Goal: Task Accomplishment & Management: Manage account settings

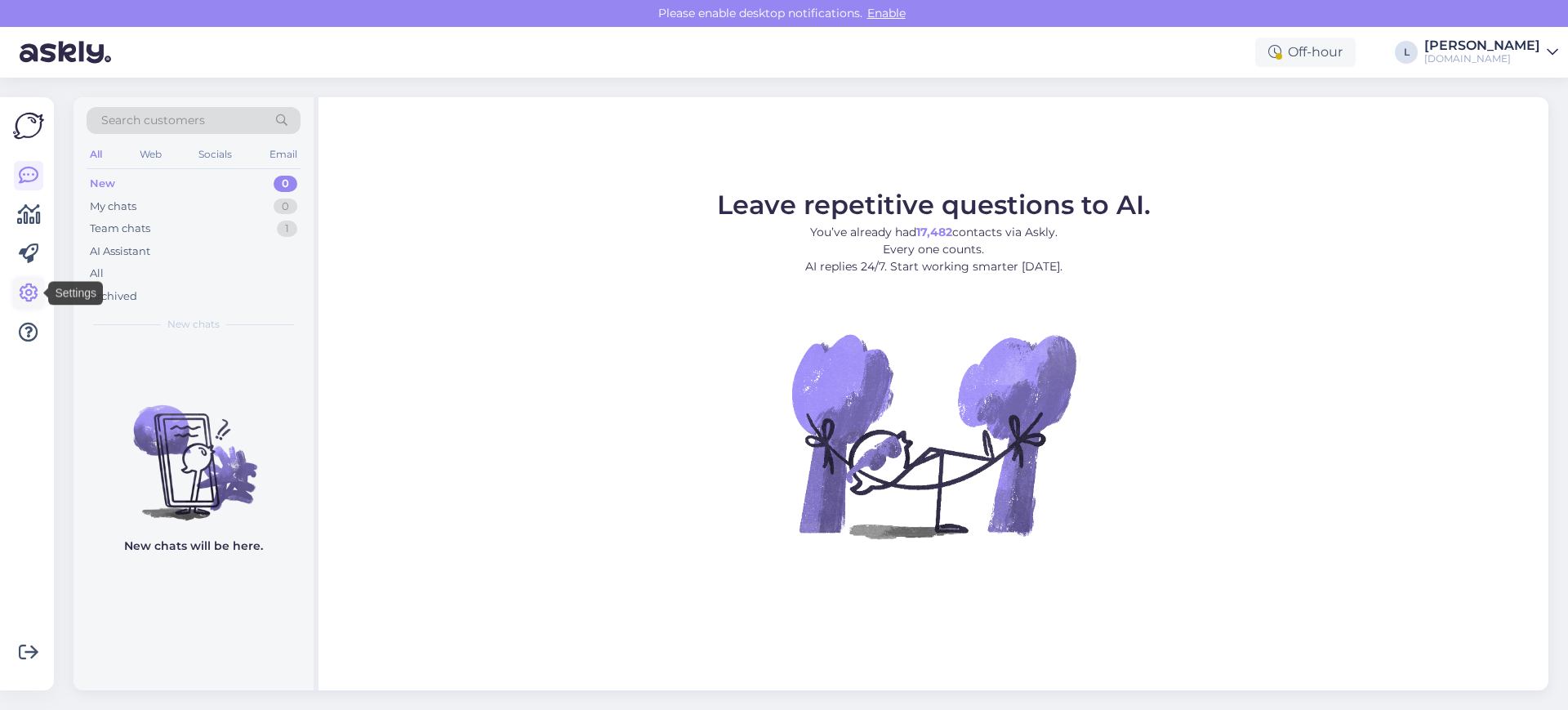
click at [25, 300] on icon at bounding box center [29, 293] width 20 height 20
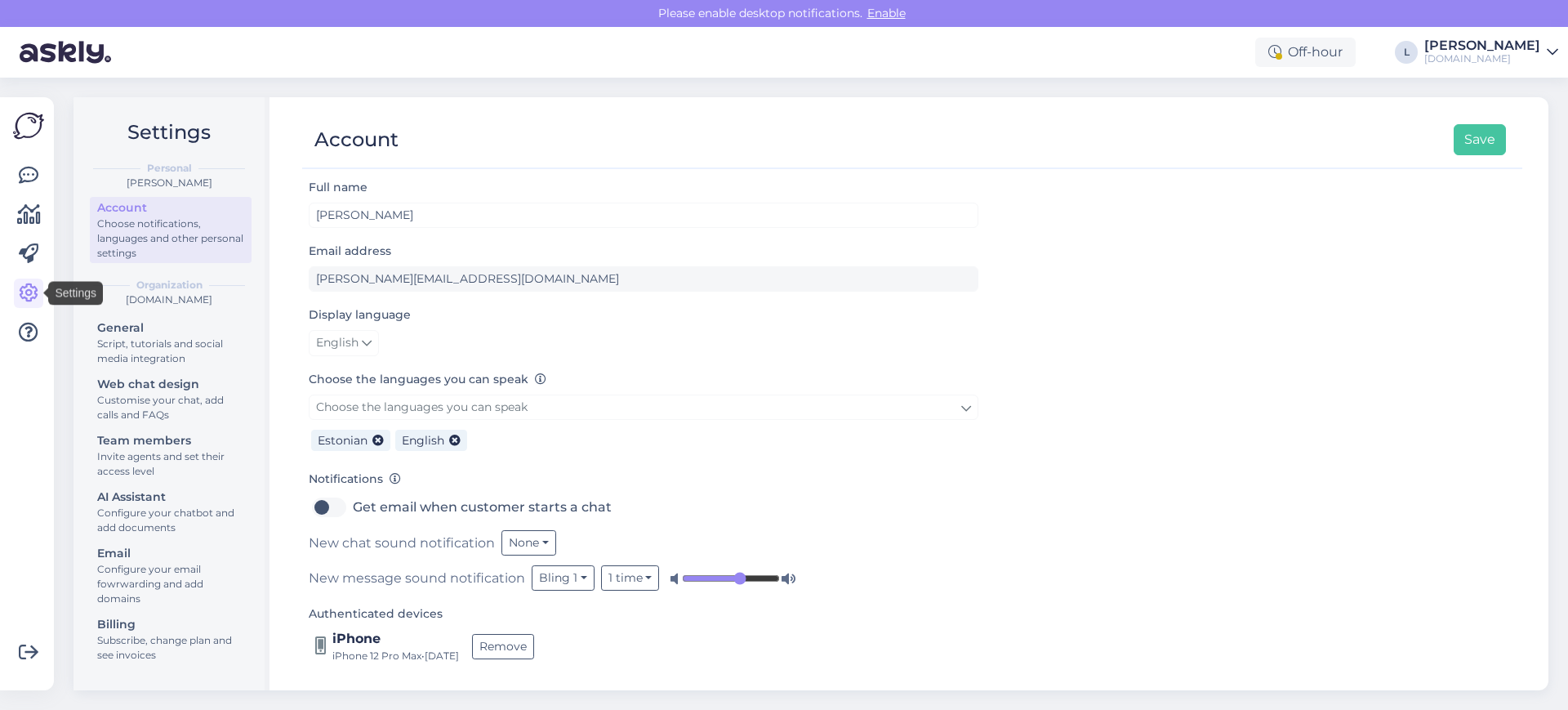
scroll to position [3, 0]
click at [155, 402] on div "Customise your chat, add calls and FAQs" at bounding box center [170, 408] width 147 height 30
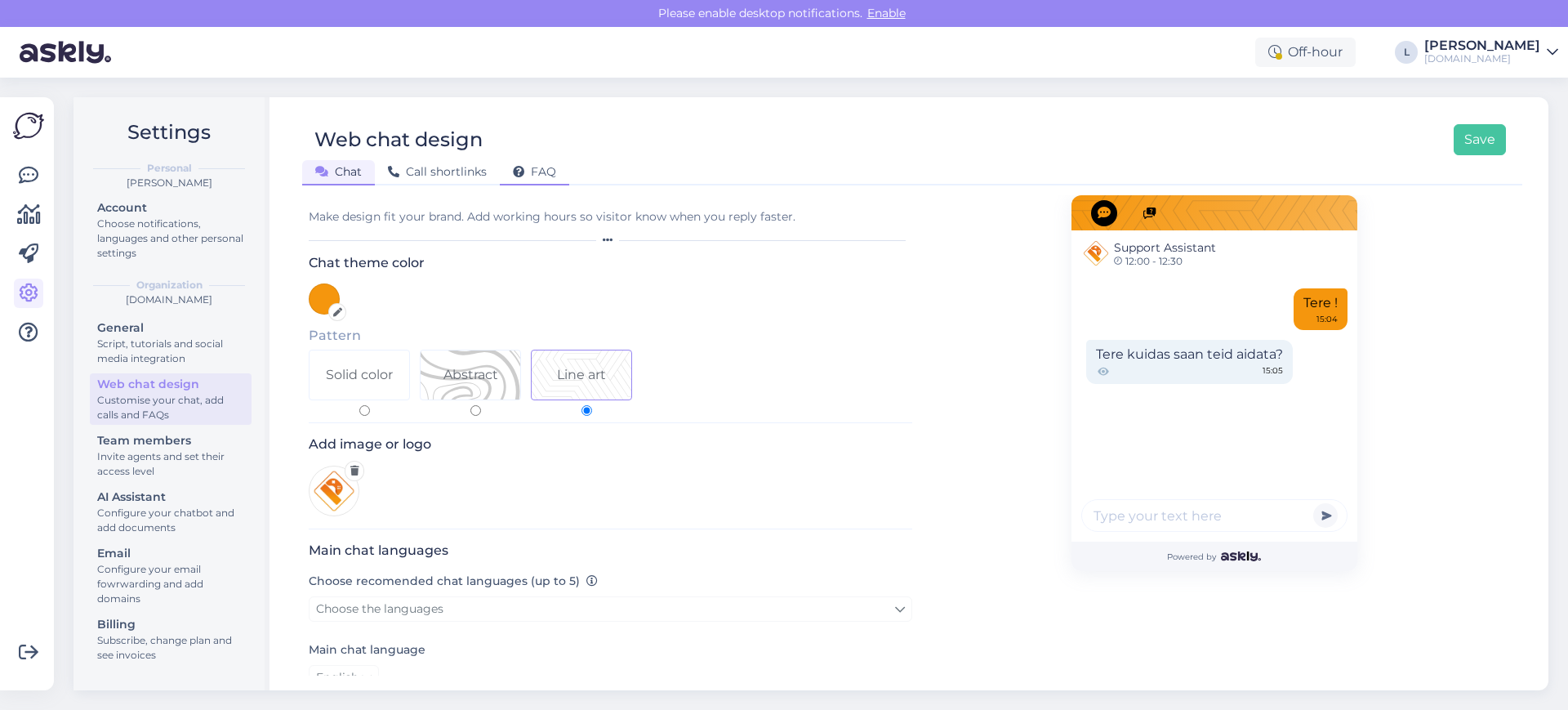
click at [546, 179] on div "FAQ" at bounding box center [534, 173] width 69 height 25
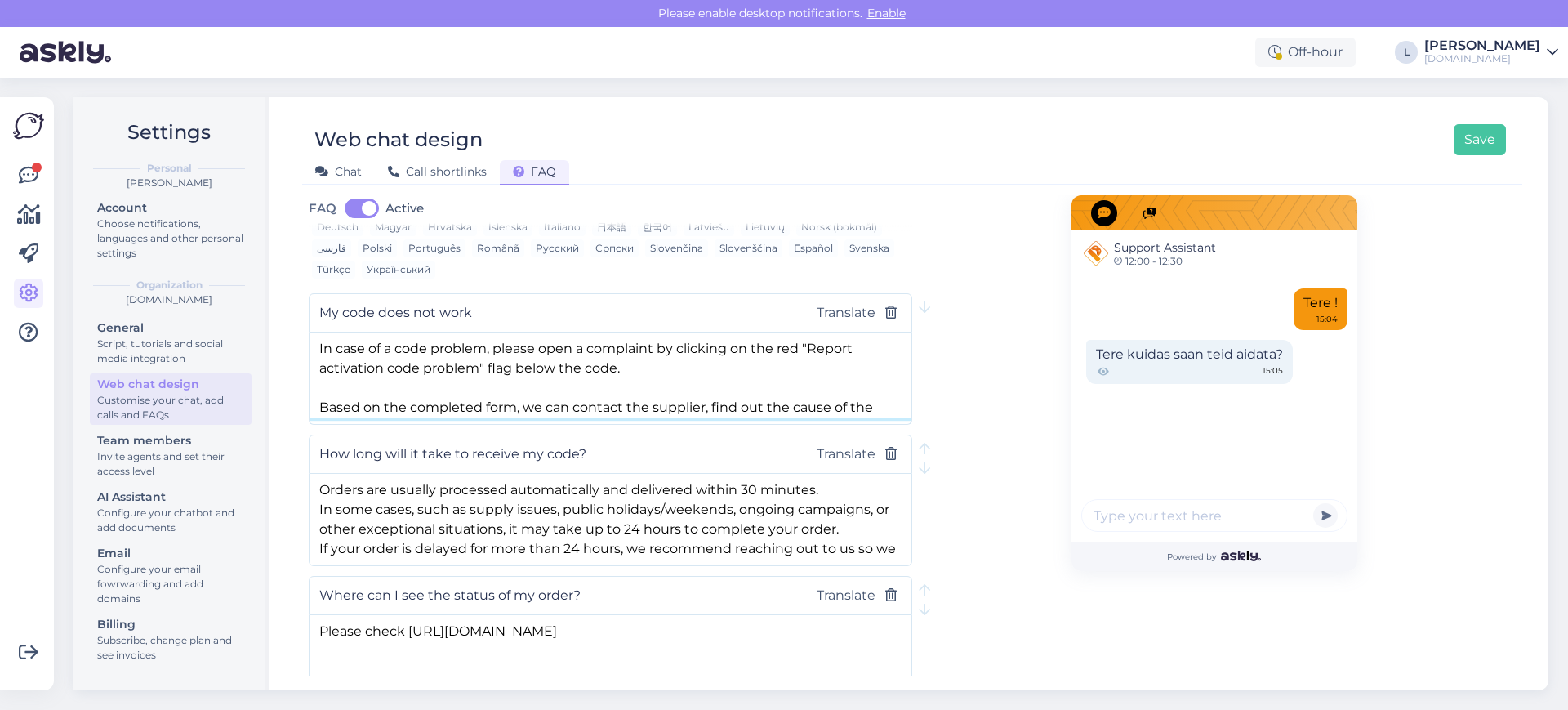
scroll to position [65, 0]
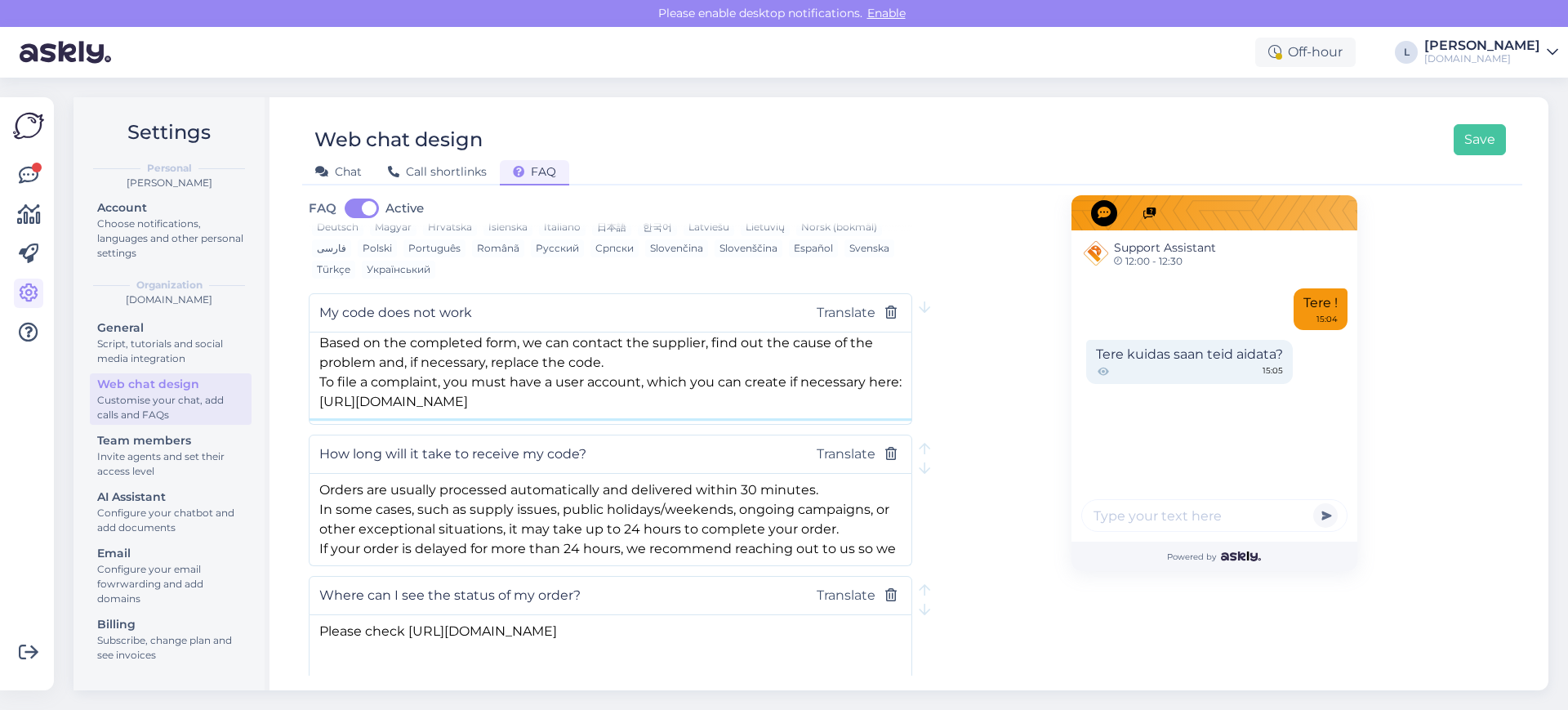
drag, startPoint x: 316, startPoint y: 344, endPoint x: 653, endPoint y: 399, distance: 341.5
click at [653, 399] on textarea "In case of a code problem, please open a complaint by clicking on the red "Repo…" at bounding box center [610, 375] width 602 height 86
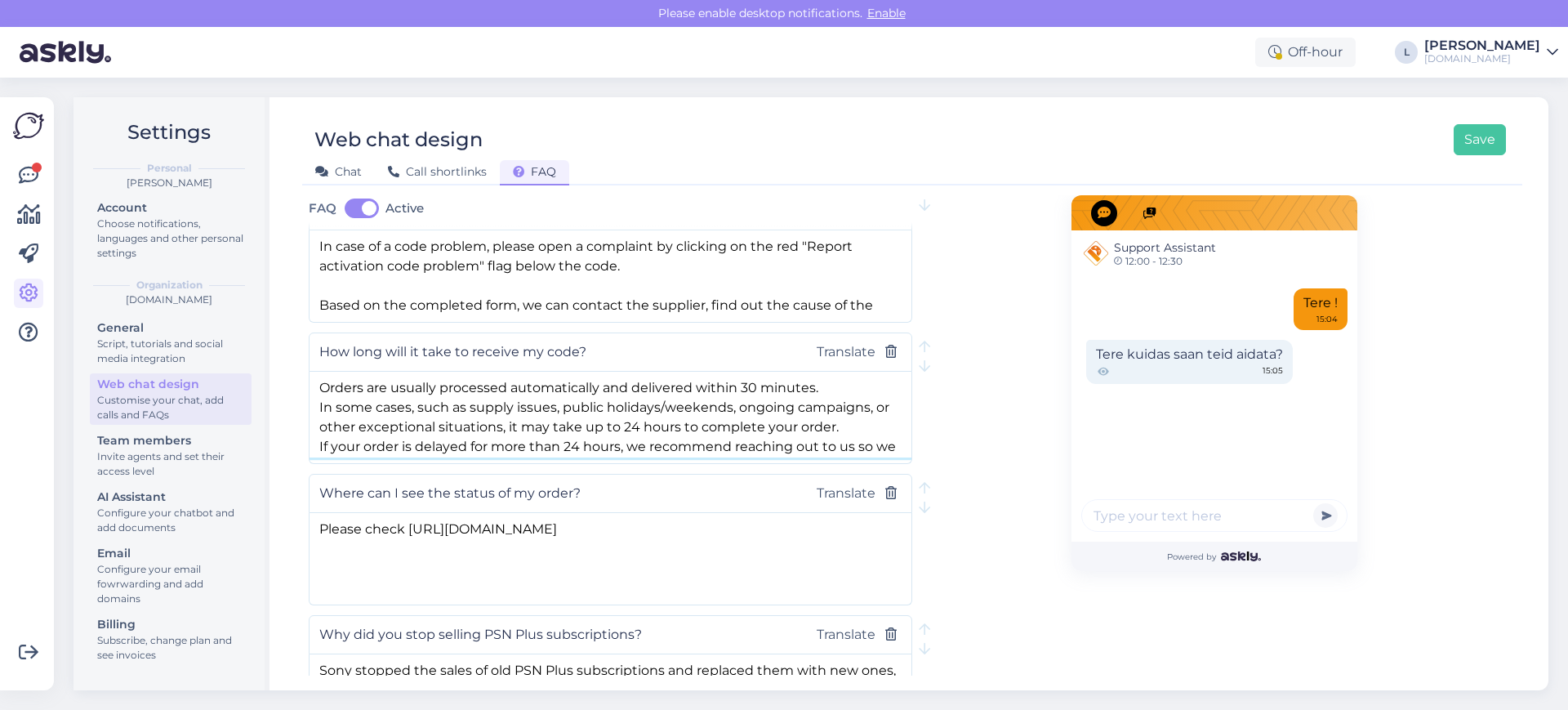
scroll to position [25, 0]
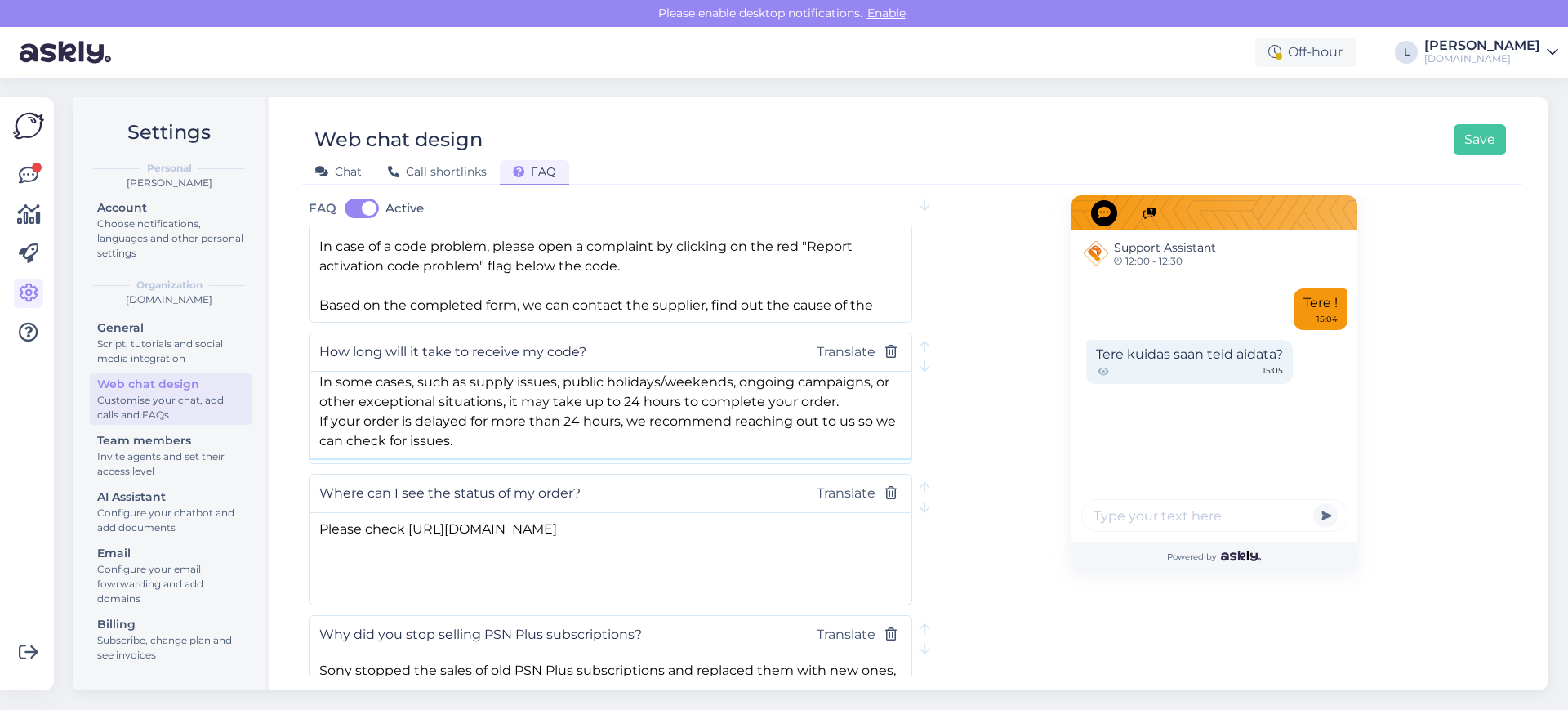
drag, startPoint x: 401, startPoint y: 399, endPoint x: 705, endPoint y: 482, distance: 315.1
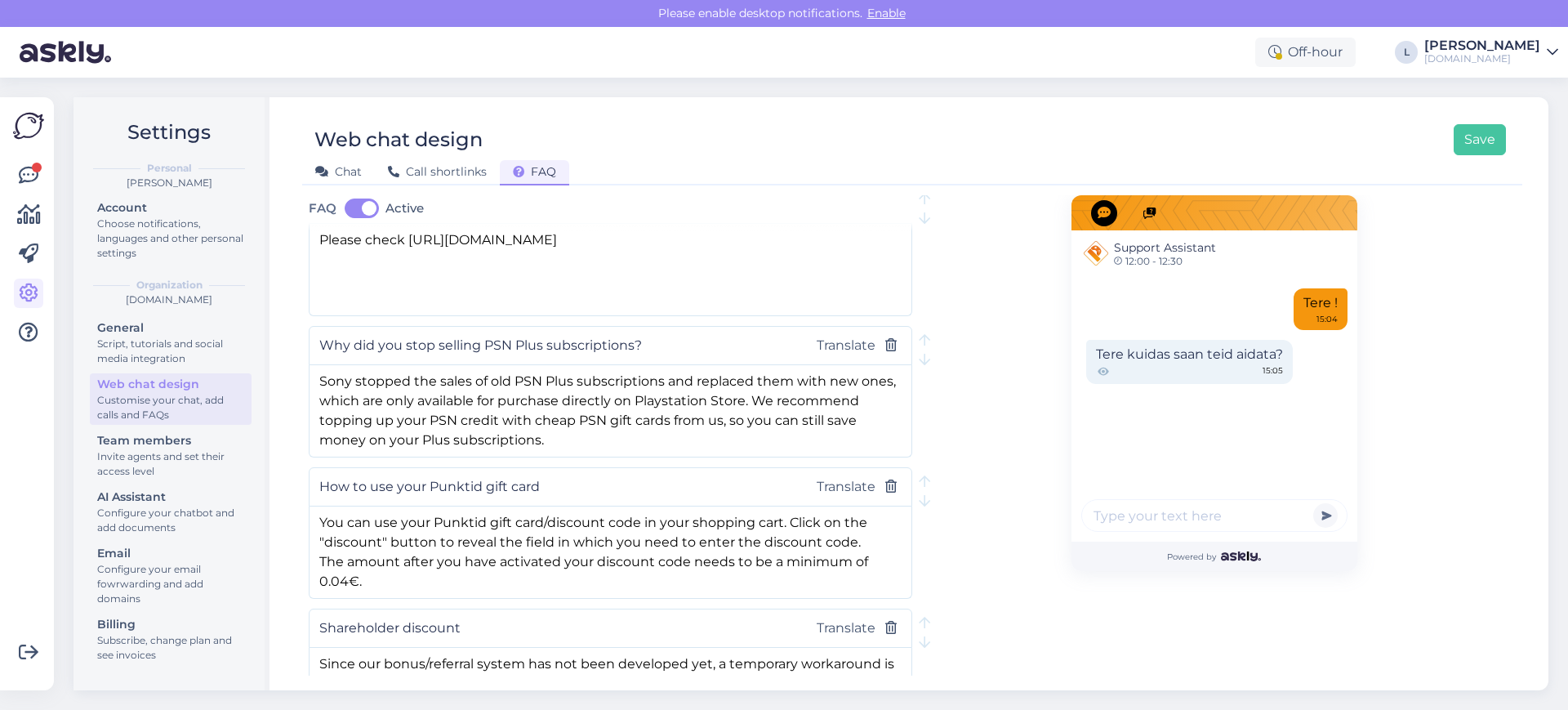
scroll to position [511, 0]
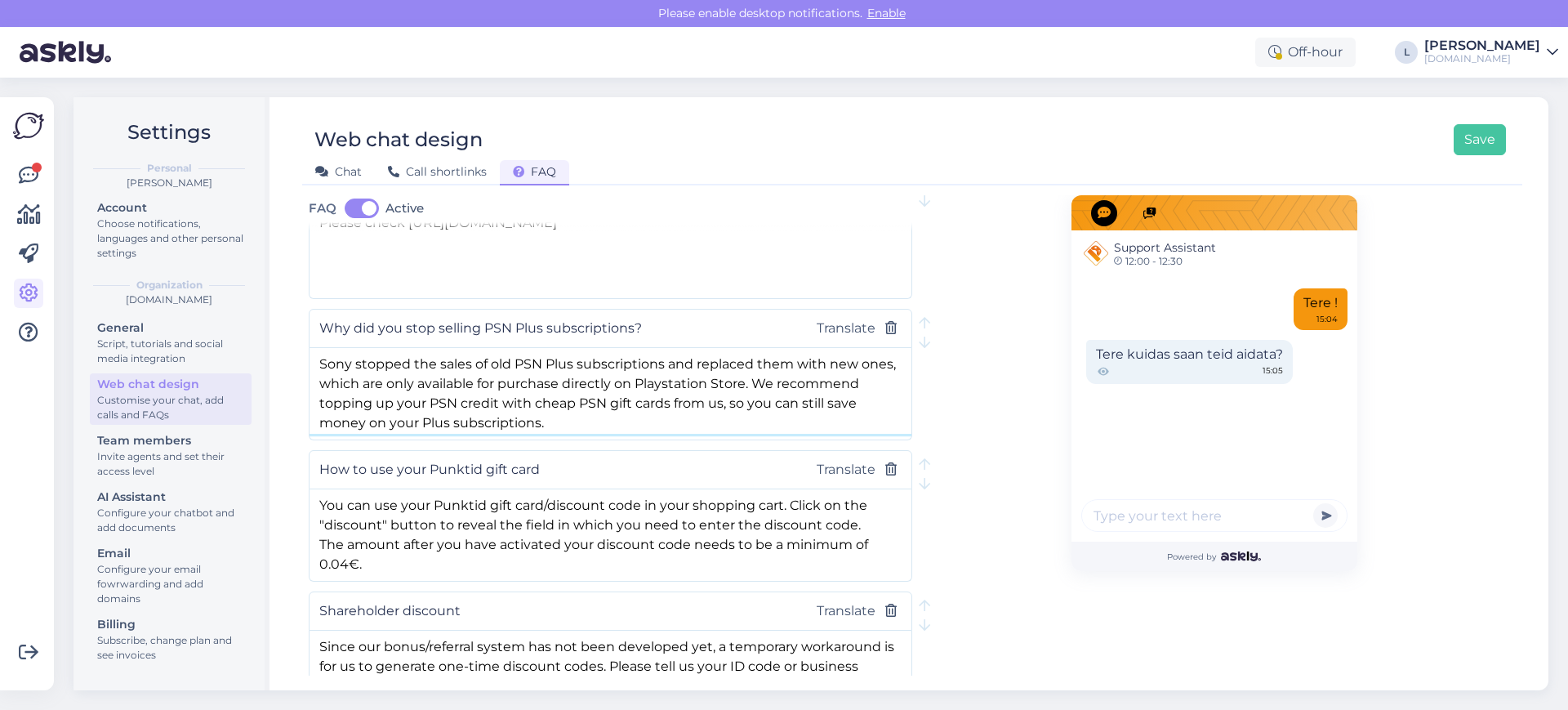
drag, startPoint x: 320, startPoint y: 360, endPoint x: 661, endPoint y: 420, distance: 346.2
click at [661, 420] on textarea "Sony stopped the sales of old PSN Plus subscriptions and replaced them with new…" at bounding box center [610, 391] width 602 height 86
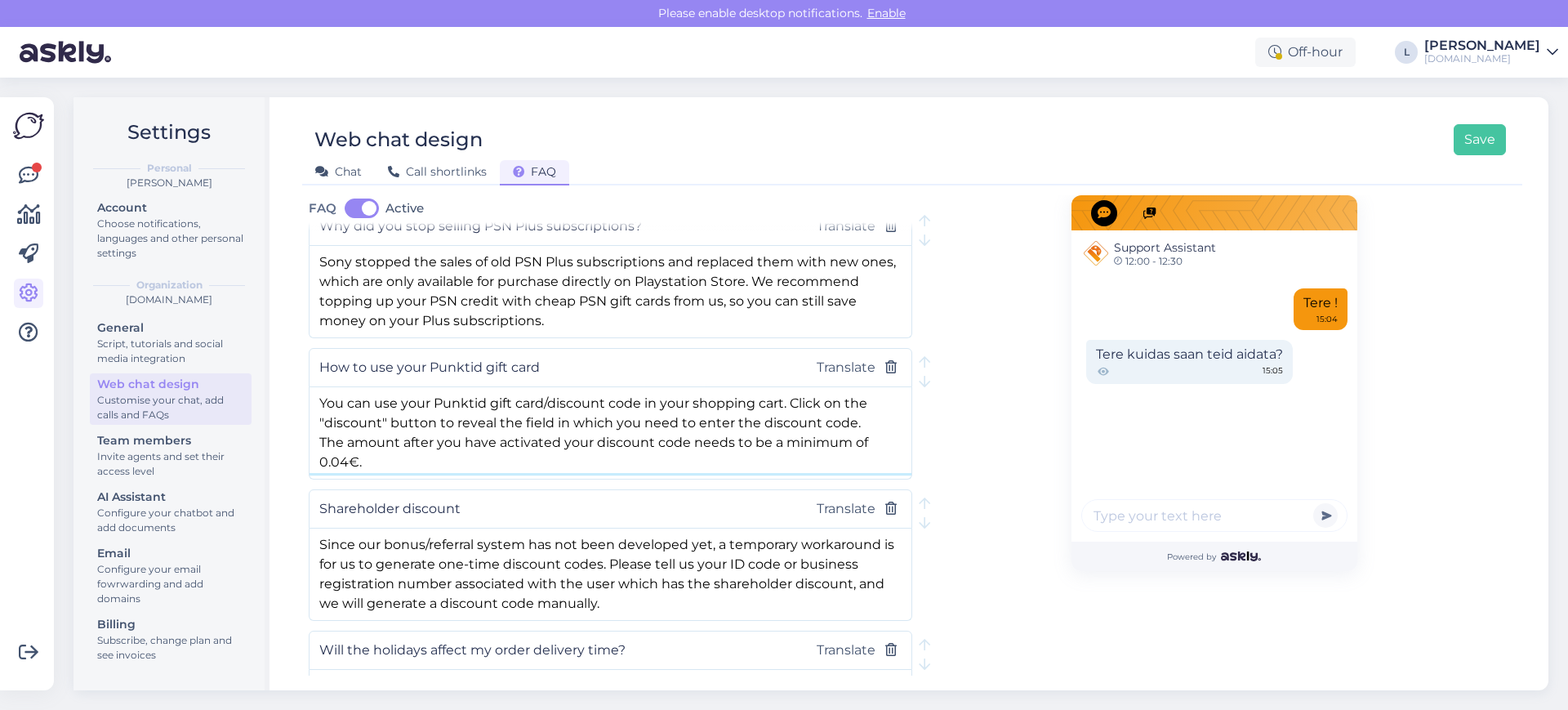
drag, startPoint x: 320, startPoint y: 403, endPoint x: 416, endPoint y: 454, distance: 108.7
click at [416, 454] on textarea "You can use your Punktid gift card/discount code in your shopping cart. Click o…" at bounding box center [610, 429] width 602 height 86
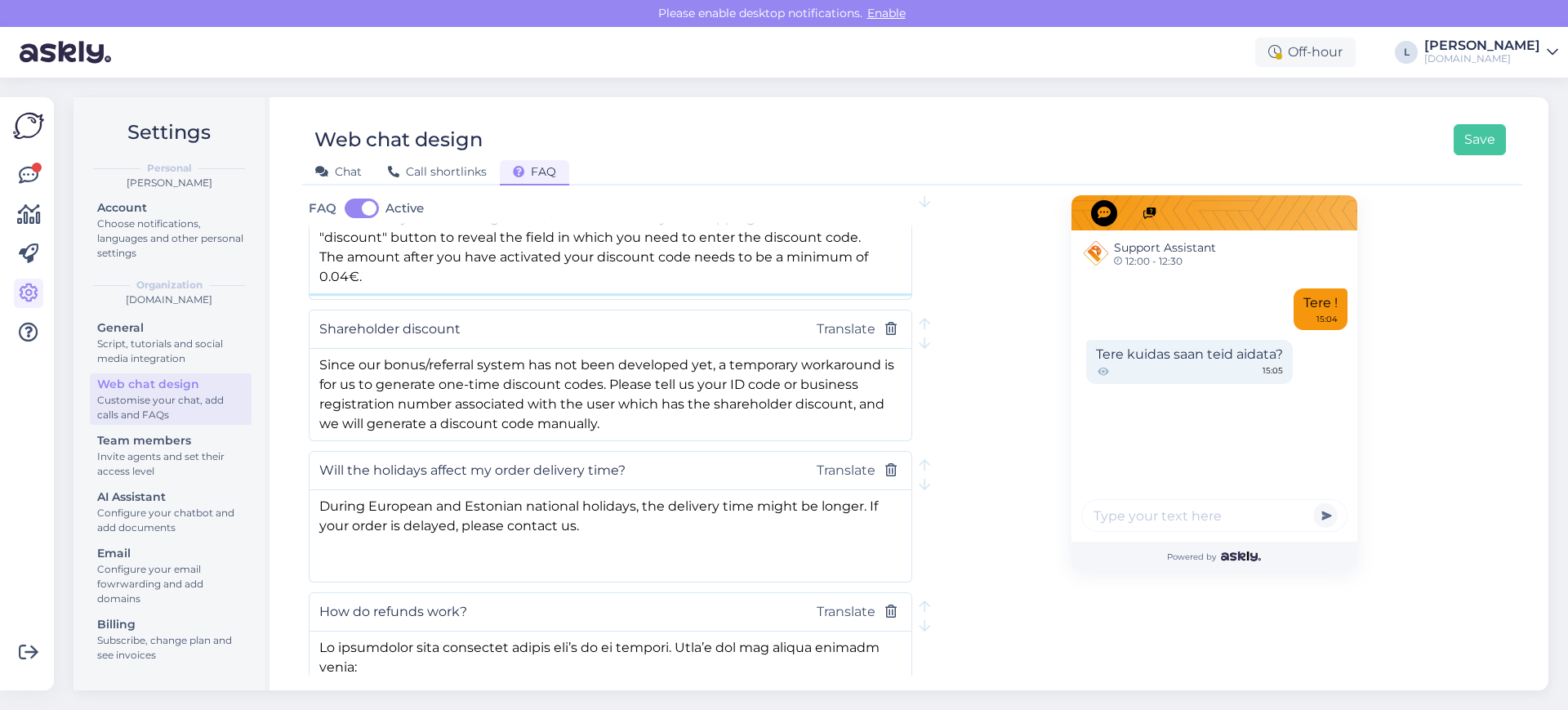
scroll to position [817, 0]
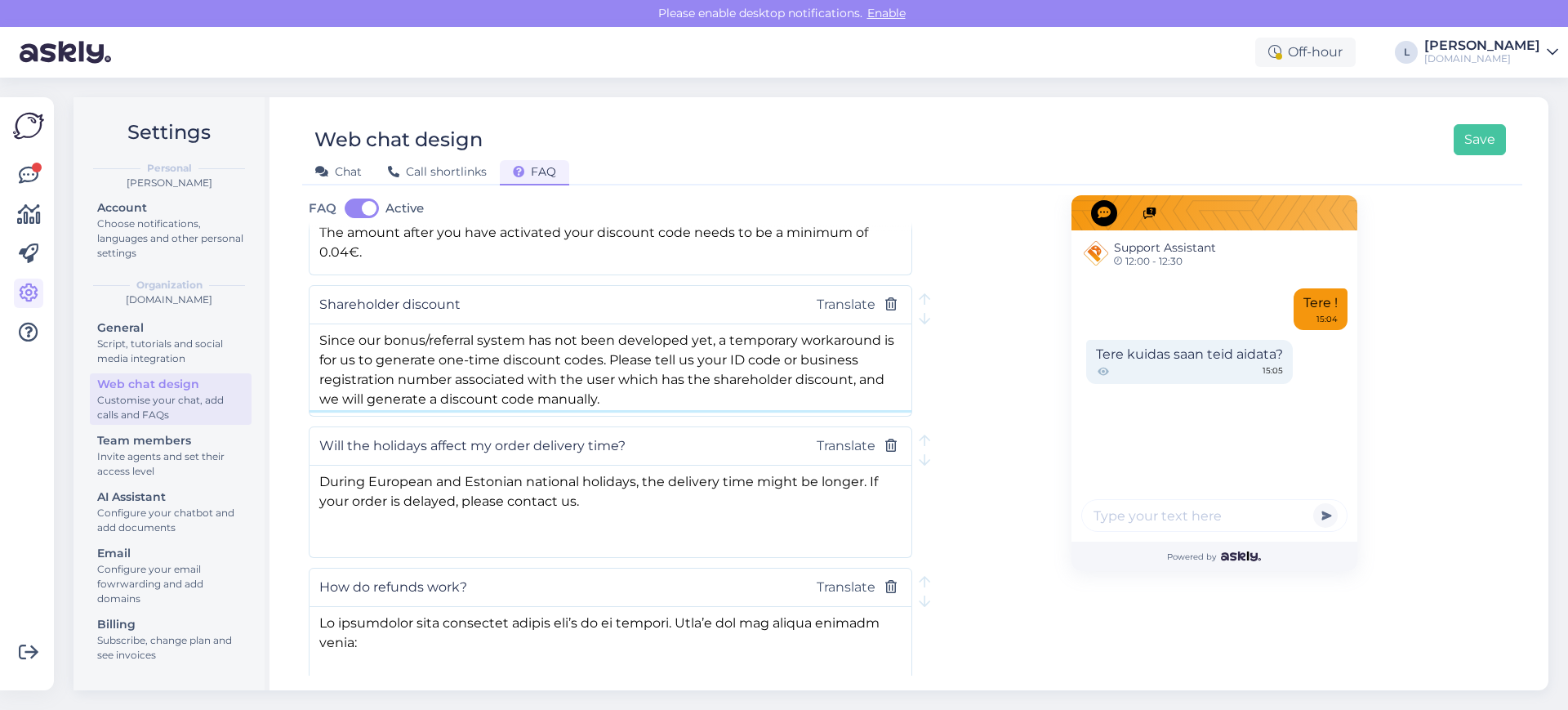
drag, startPoint x: 316, startPoint y: 336, endPoint x: 735, endPoint y: 394, distance: 423.0
click at [735, 394] on textarea "Since our bonus/referral system has not been developed yet, a temporary workaro…" at bounding box center [610, 367] width 602 height 86
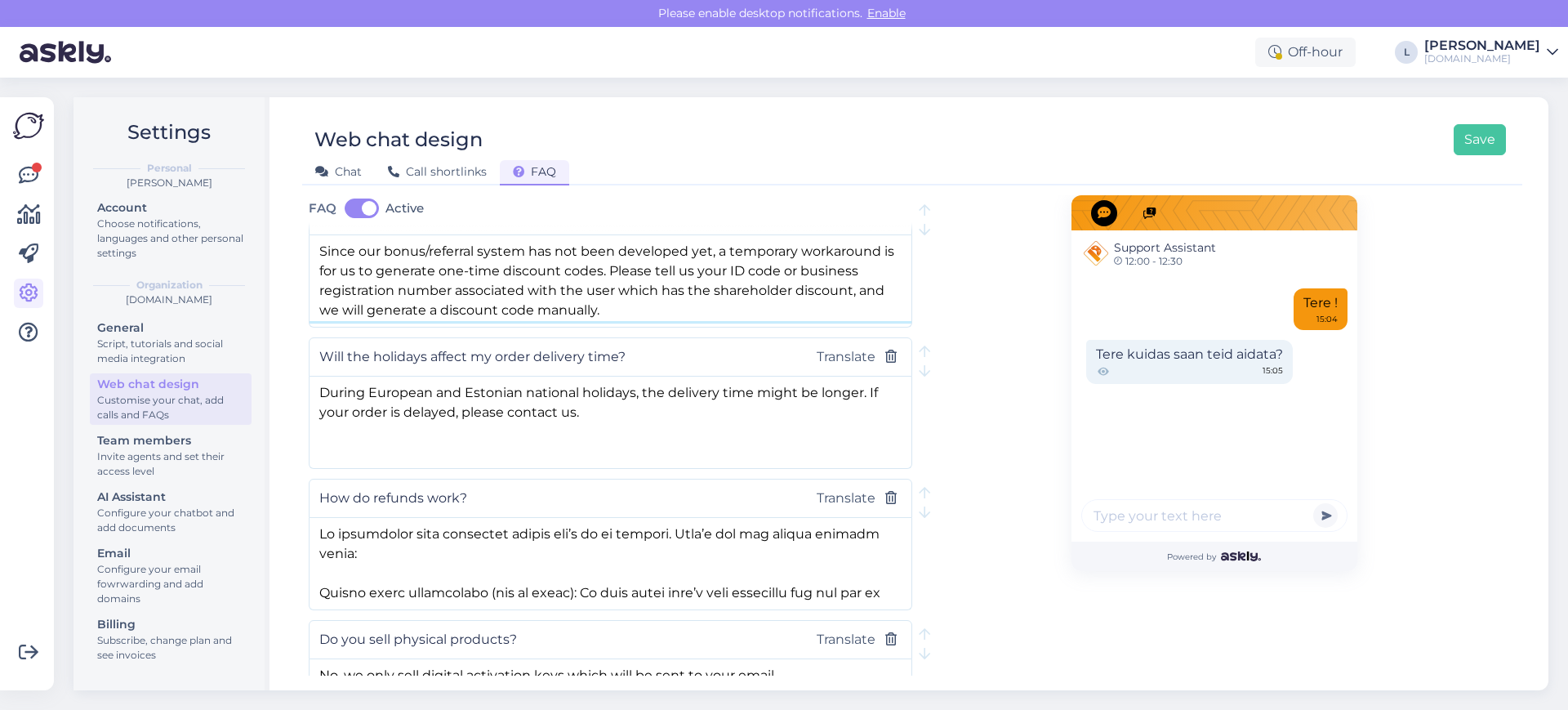
scroll to position [919, 0]
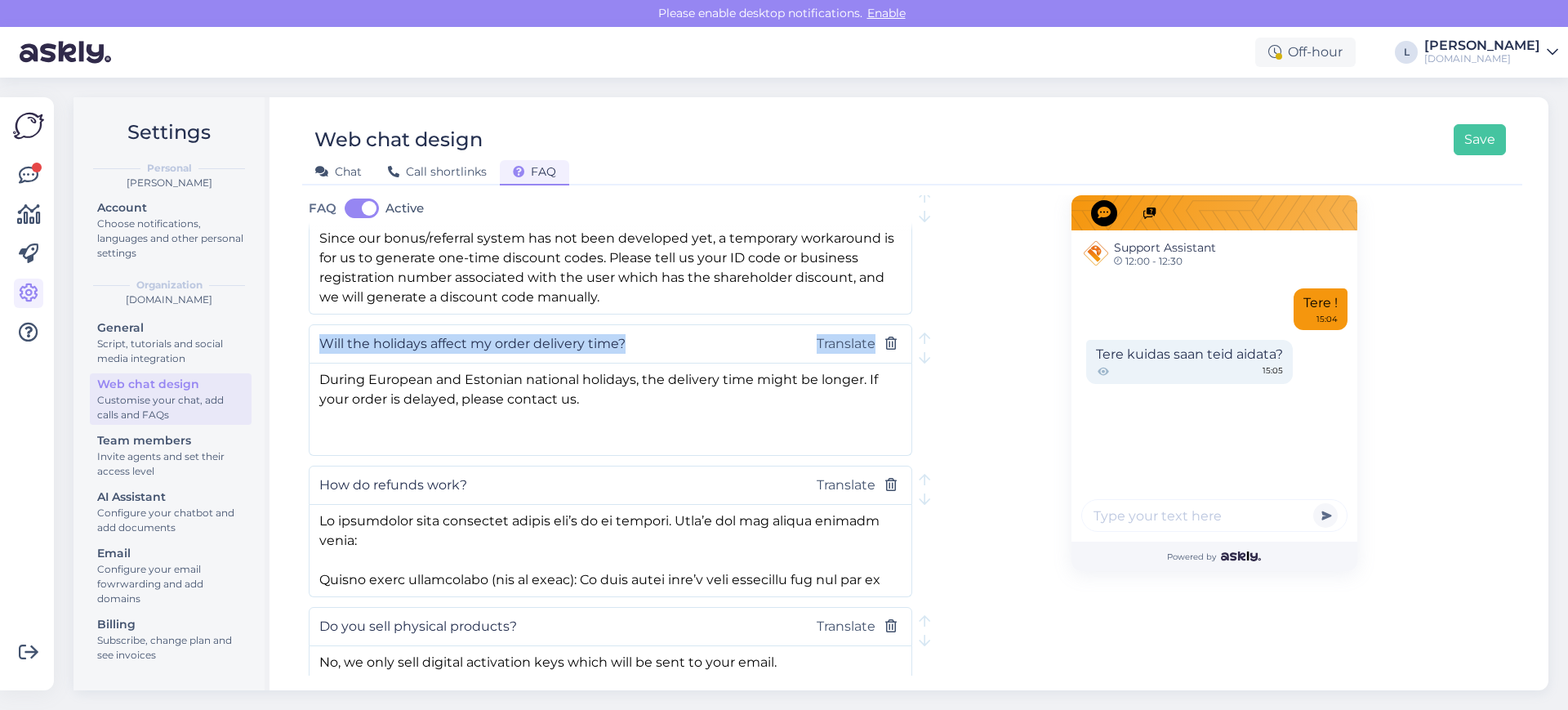
drag, startPoint x: 318, startPoint y: 341, endPoint x: 586, endPoint y: 391, distance: 272.6
click at [586, 389] on div "Will the holidays affect my order delivery time? Translate During European and …" at bounding box center [610, 391] width 603 height 132
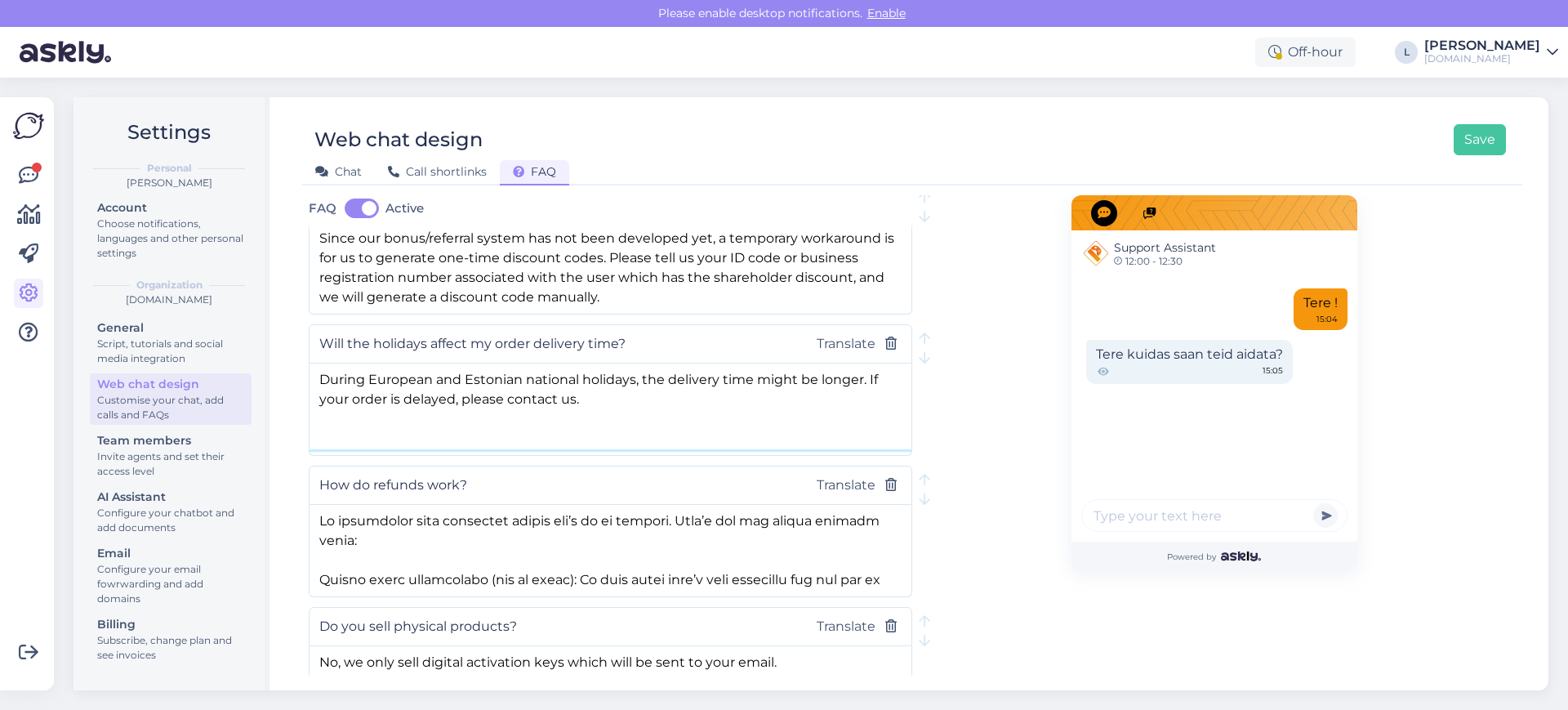
drag, startPoint x: 603, startPoint y: 401, endPoint x: 304, endPoint y: 370, distance: 300.6
click at [304, 370] on div "FAQ Active First, choose the language and then add your FAQs to ensure the tran…" at bounding box center [912, 435] width 1220 height 481
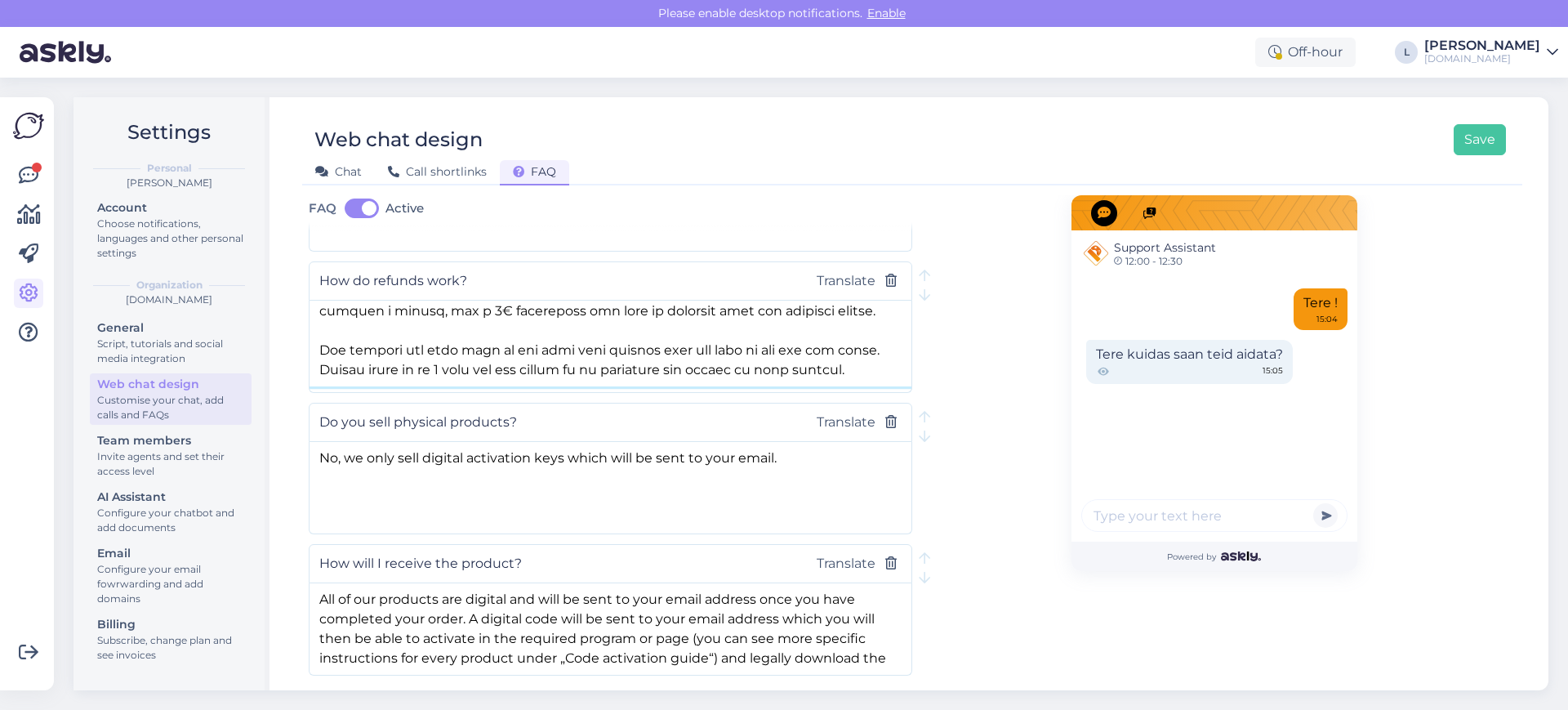
scroll to position [398, 0]
drag, startPoint x: 320, startPoint y: 310, endPoint x: 555, endPoint y: 329, distance: 235.8
click at [555, 329] on textarea at bounding box center [610, 343] width 602 height 86
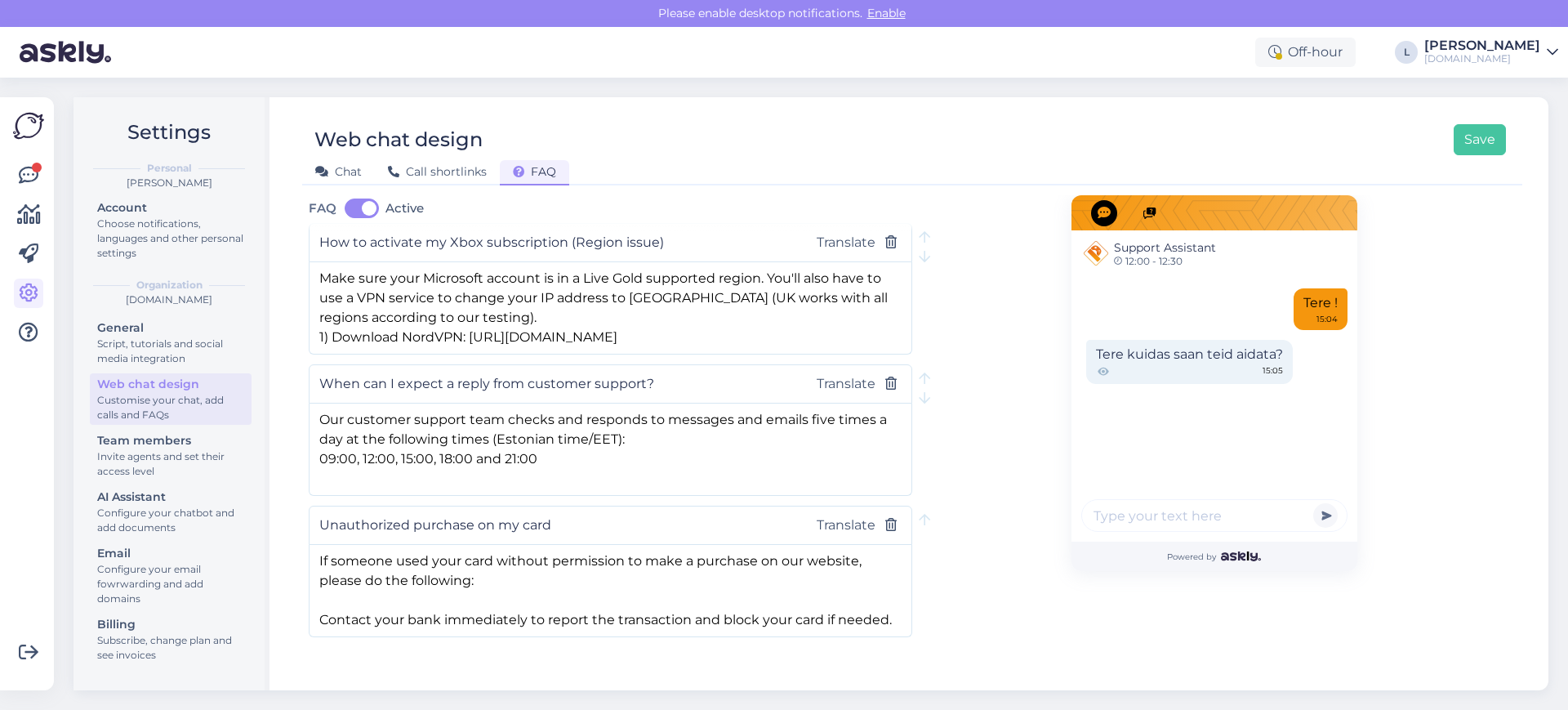
scroll to position [1884, 0]
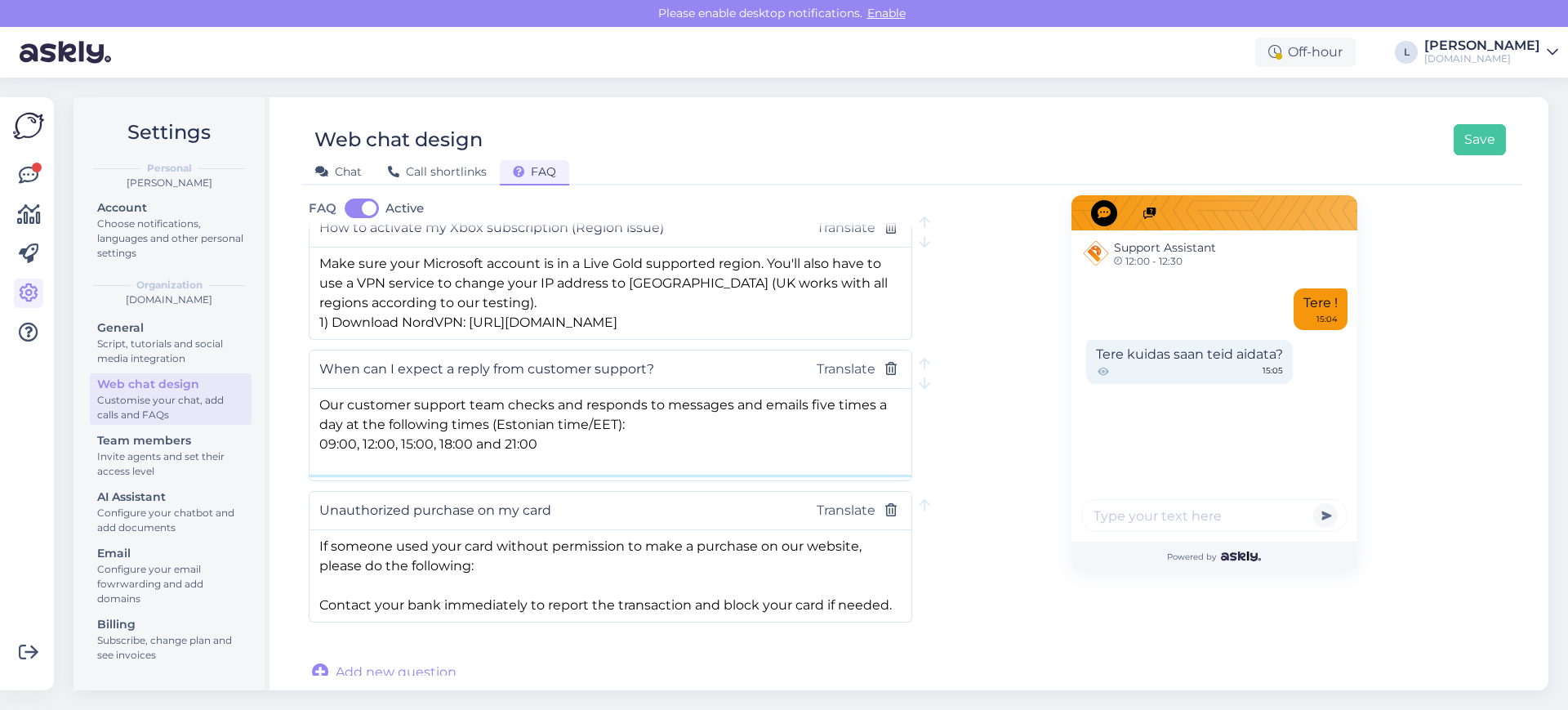
drag, startPoint x: 320, startPoint y: 399, endPoint x: 551, endPoint y: 438, distance: 234.3
click at [551, 438] on textarea "Our customer support team checks and responds to messages and emails five times…" at bounding box center [610, 431] width 602 height 86
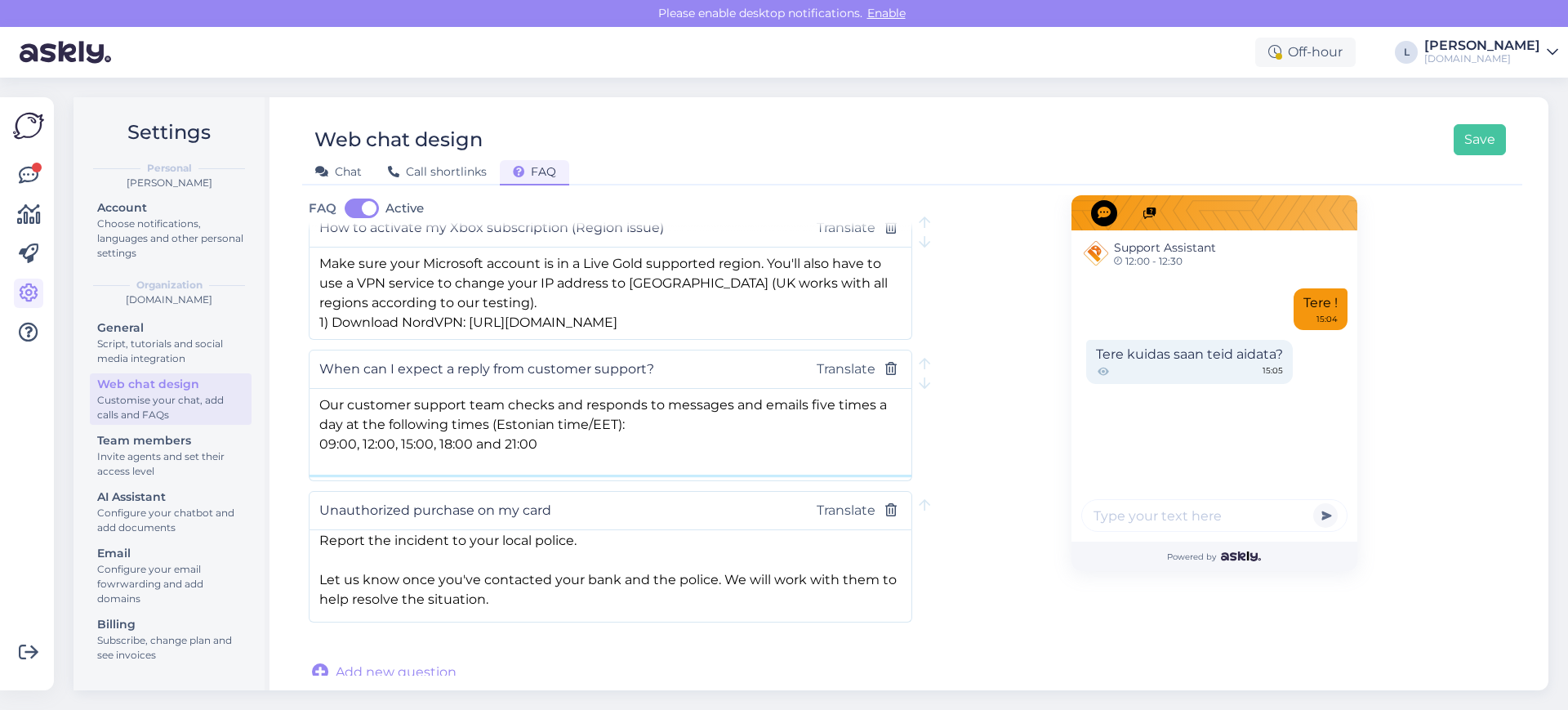
scroll to position [0, 0]
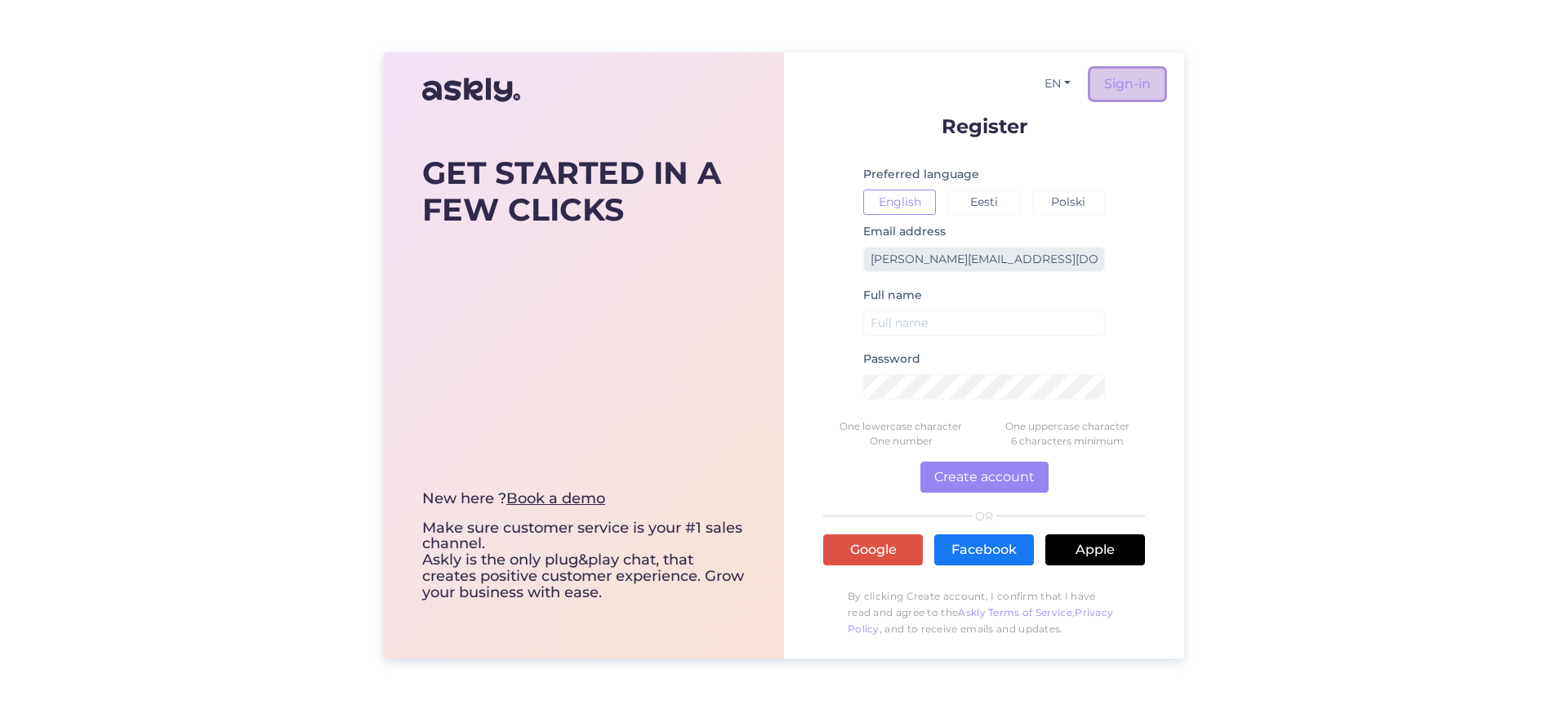
click at [1133, 82] on link "Sign-in" at bounding box center [1127, 84] width 74 height 31
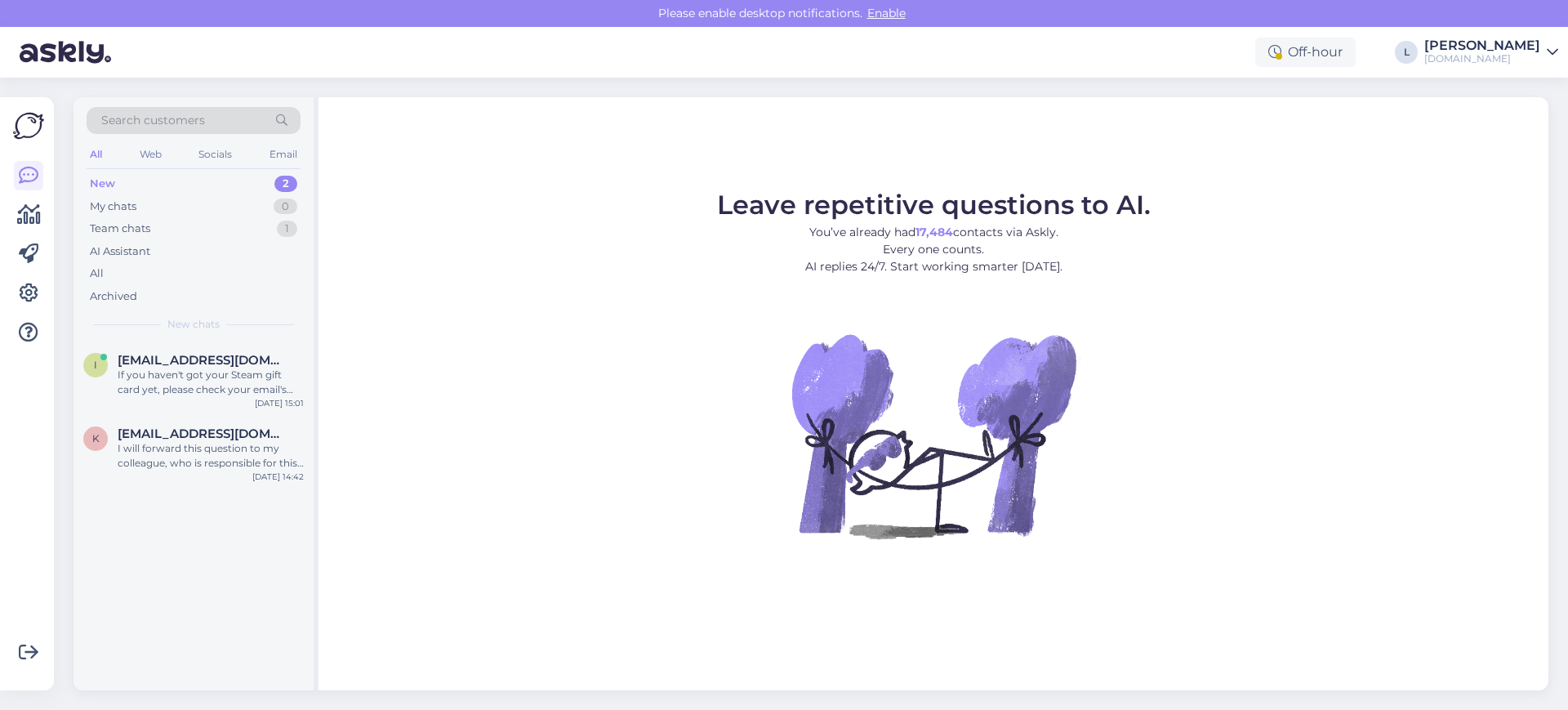
click at [1553, 43] on link "[PERSON_NAME][DOMAIN_NAME]" at bounding box center [1491, 51] width 134 height 26
click at [36, 290] on icon at bounding box center [29, 293] width 20 height 20
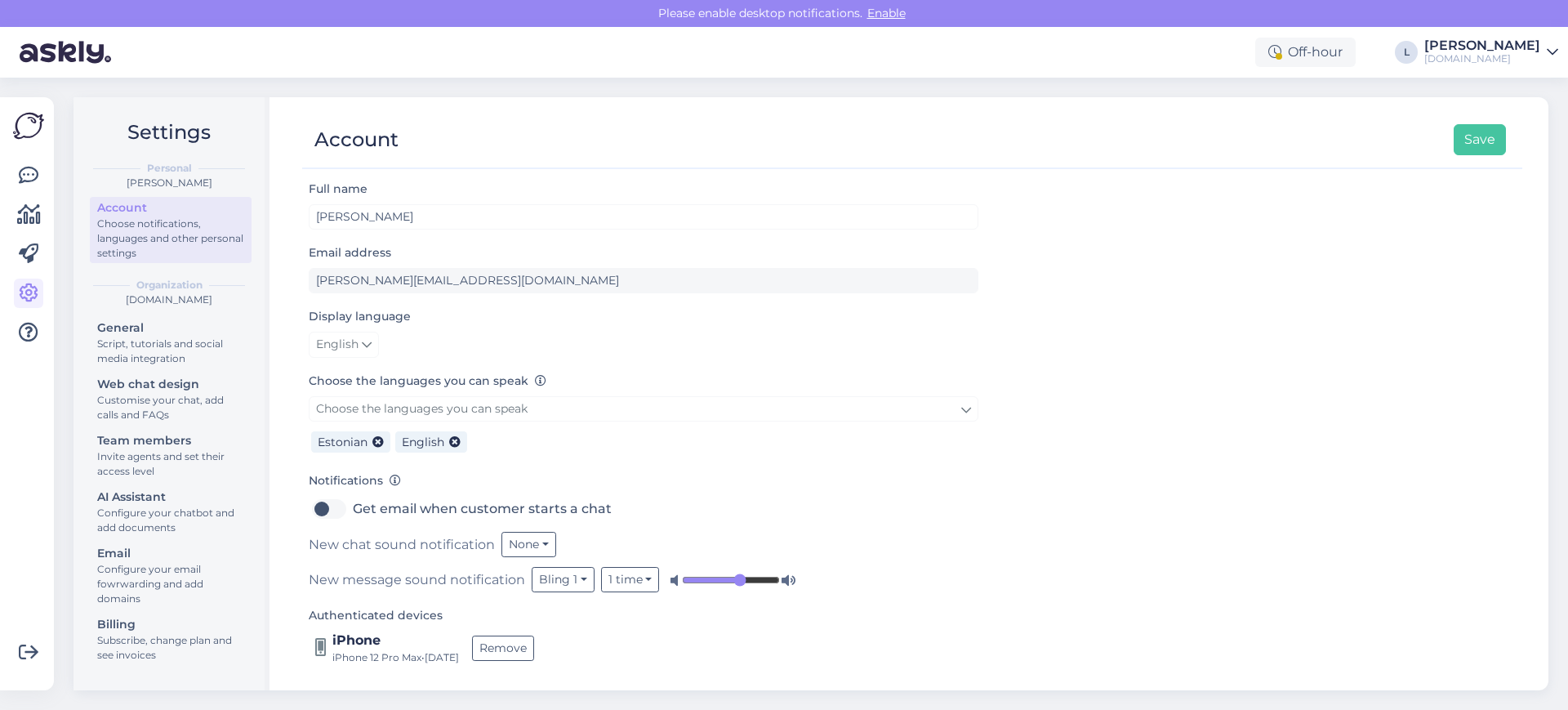
click at [1554, 60] on link "[PERSON_NAME][DOMAIN_NAME]" at bounding box center [1491, 51] width 134 height 26
click at [1424, 166] on div "Log out" at bounding box center [1453, 166] width 212 height 30
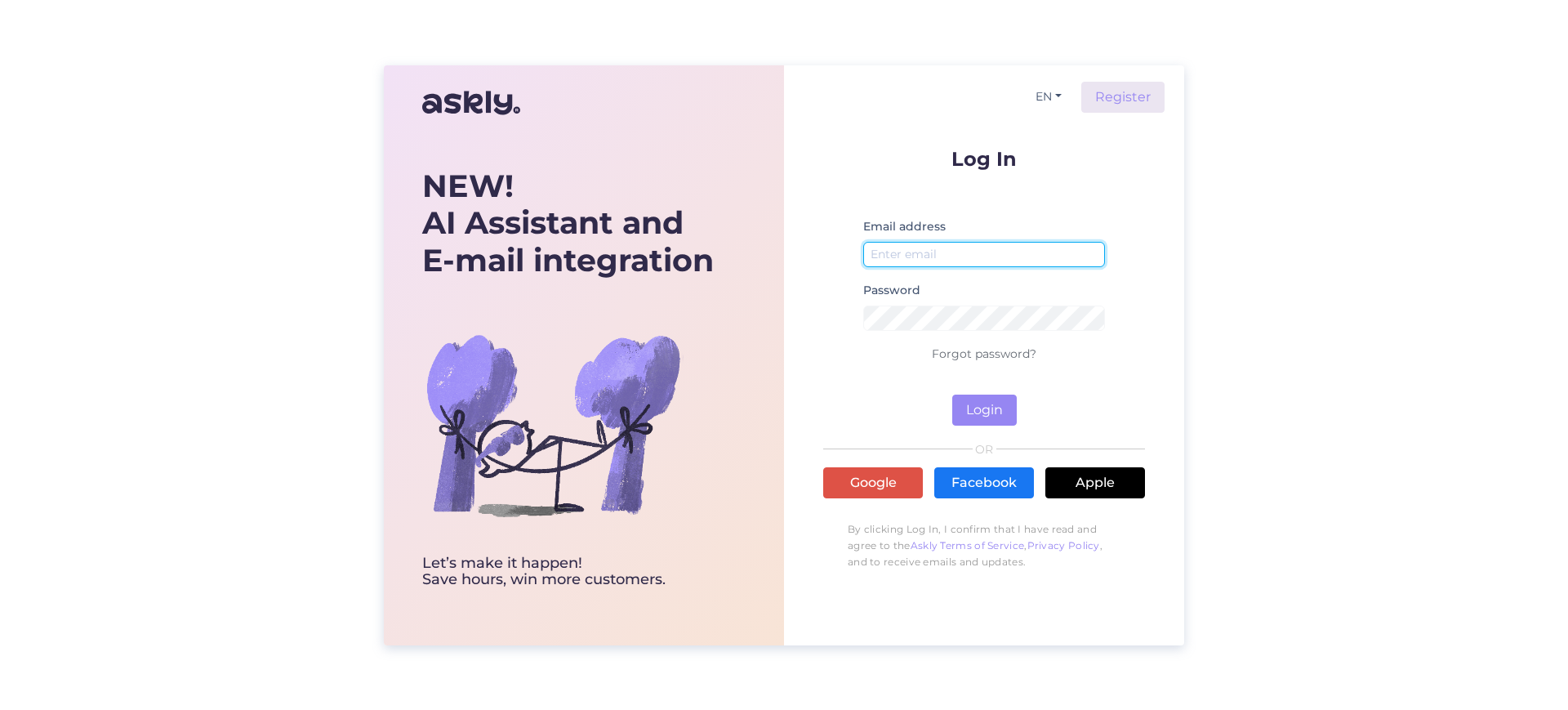
type input "[PERSON_NAME][EMAIL_ADDRESS][DOMAIN_NAME]"
click at [1012, 352] on link "Forgot password?" at bounding box center [985, 354] width 105 height 14
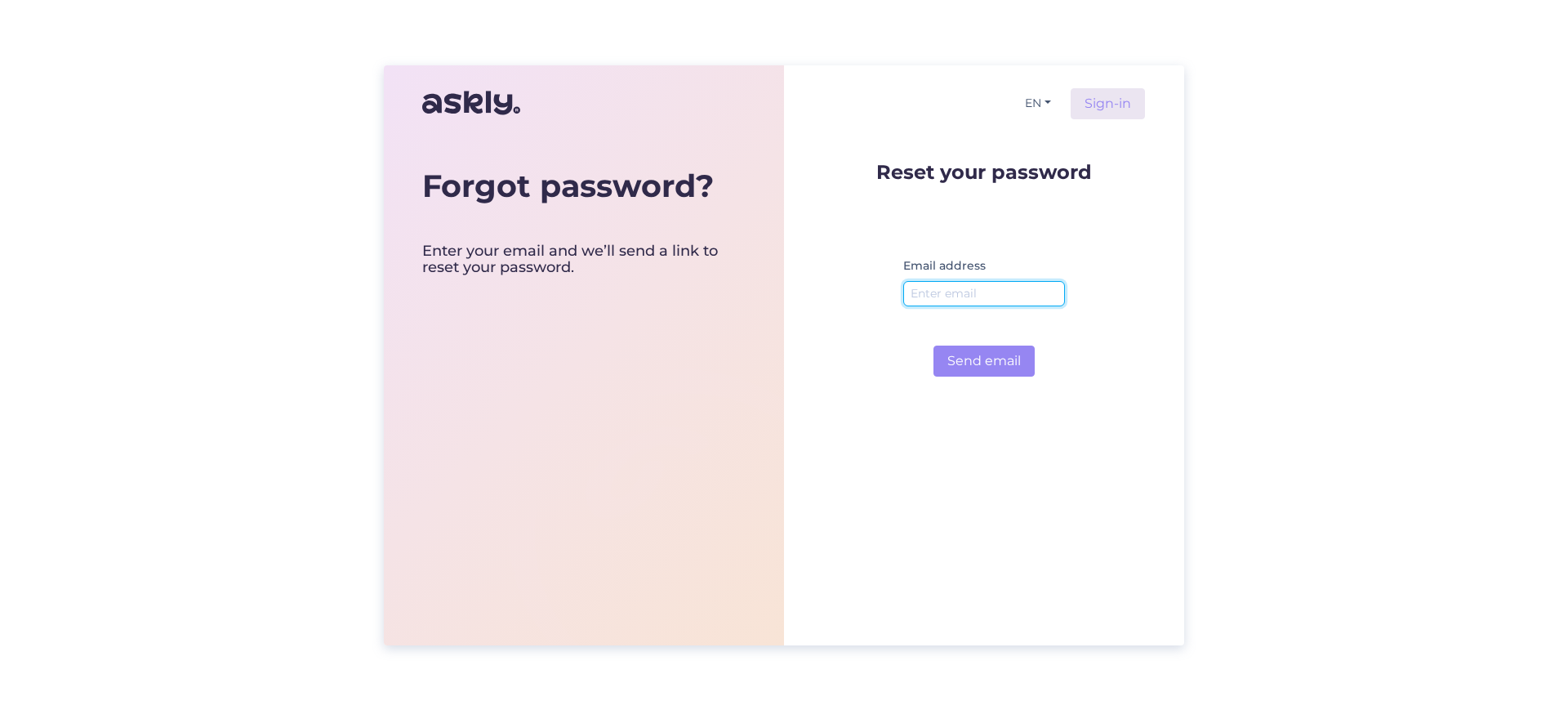
click at [975, 295] on input "email" at bounding box center [984, 294] width 161 height 25
type input "[PERSON_NAME][EMAIL_ADDRESS][DOMAIN_NAME]"
click at [1152, 244] on div "EN Sign-in Reset your password Email address laura@punktid.ee Send email" at bounding box center [985, 355] width 400 height 580
click at [1015, 369] on button "Send email" at bounding box center [984, 361] width 101 height 31
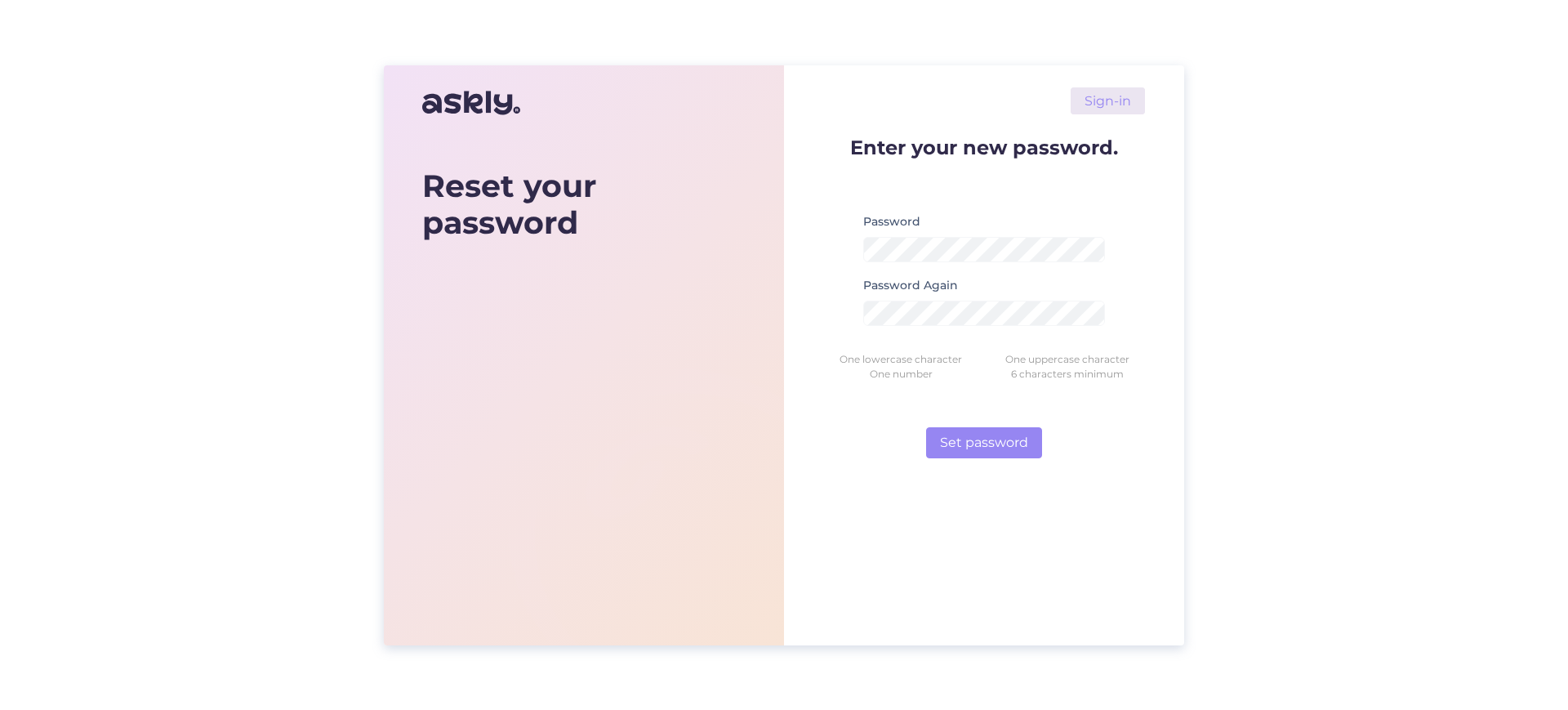
click at [863, 263] on div at bounding box center [863, 263] width 0 height 0
click at [854, 297] on form "Enter your new password. Password Password Again One lowercase character One up…" at bounding box center [984, 298] width 322 height 321
click at [1140, 281] on form "Enter your new password. Password Password Again One lowercase character One up…" at bounding box center [984, 298] width 322 height 321
click at [1007, 434] on button "Set password" at bounding box center [984, 443] width 116 height 31
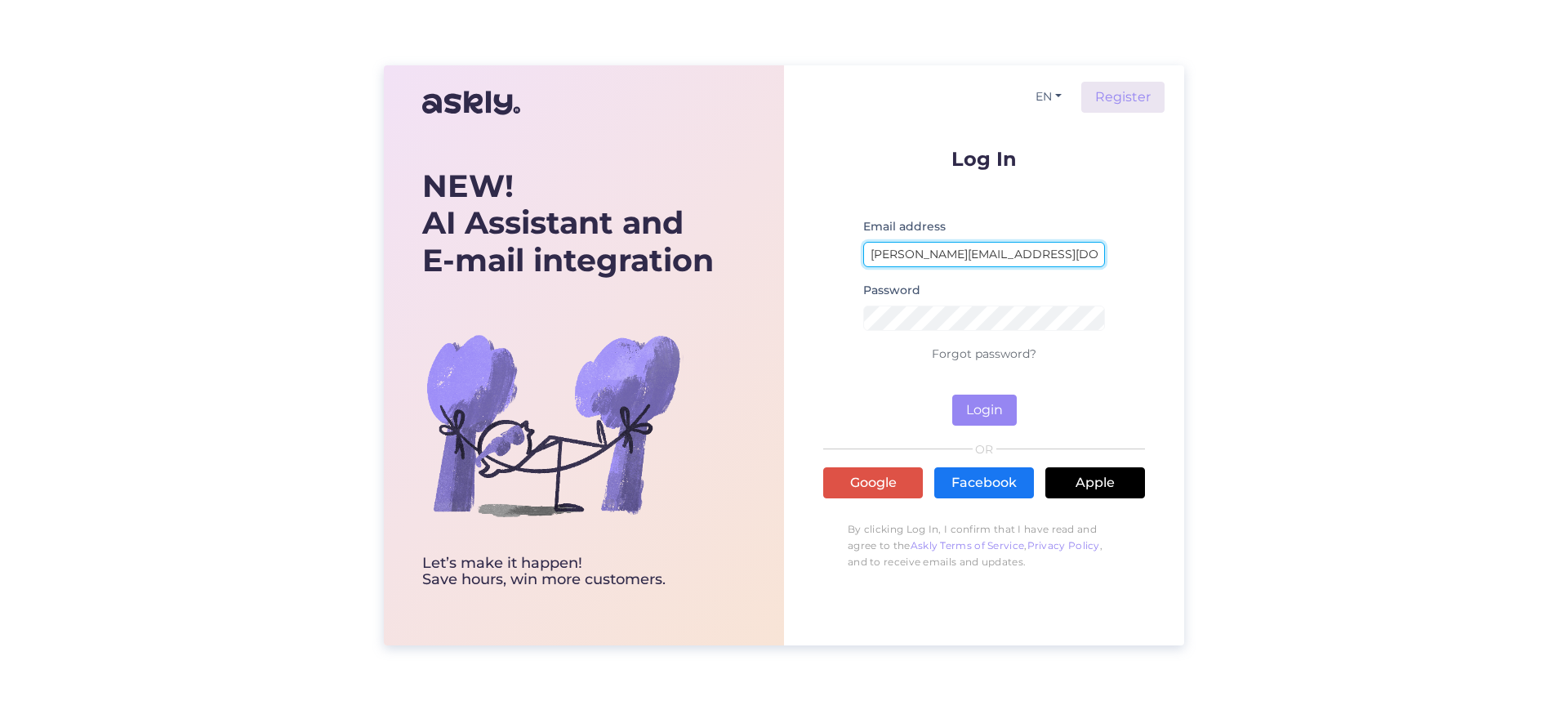
click at [993, 254] on input "jelena@punktid.ee" at bounding box center [984, 254] width 242 height 25
type input "[PERSON_NAME][EMAIL_ADDRESS][DOMAIN_NAME]"
click at [986, 401] on button "Login" at bounding box center [985, 410] width 65 height 31
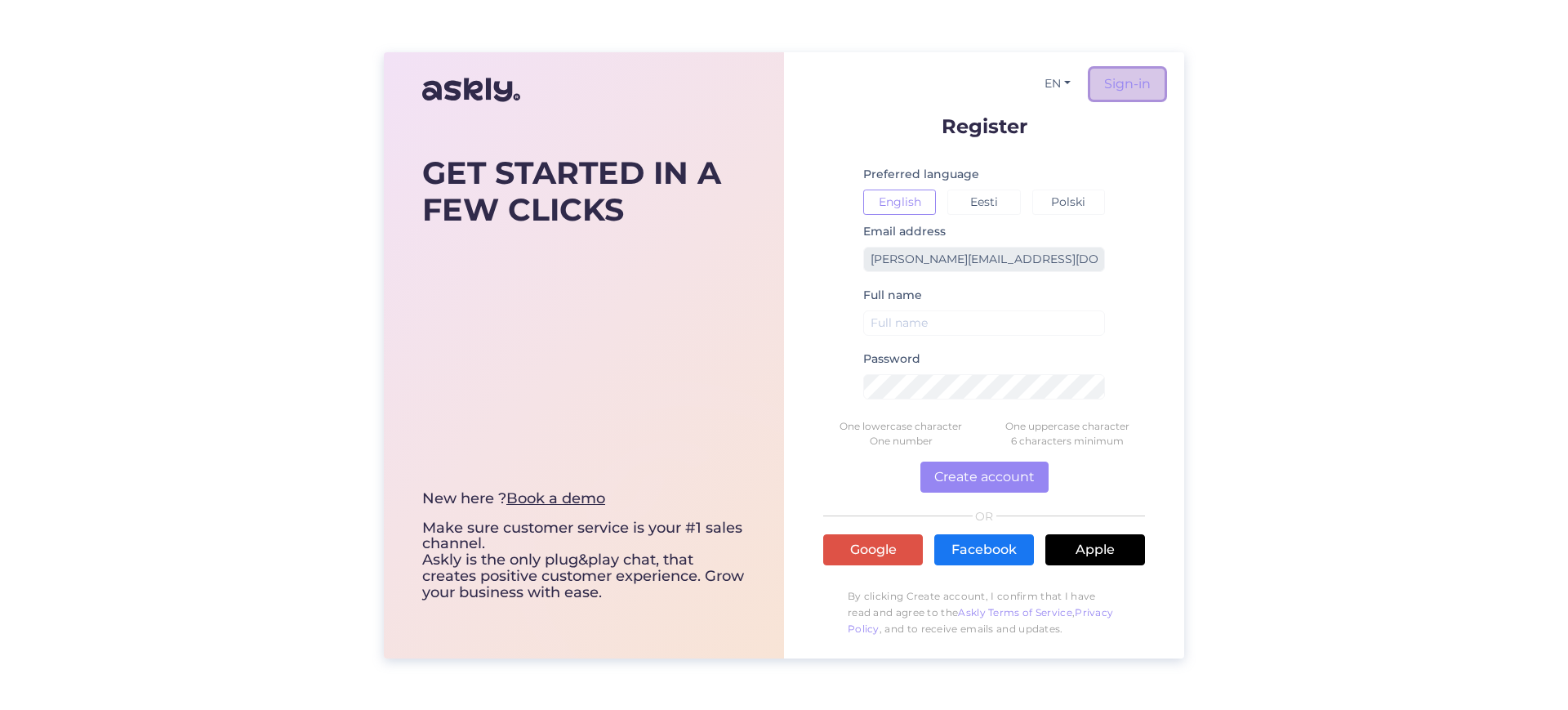
click at [1125, 87] on link "Sign-in" at bounding box center [1127, 84] width 74 height 31
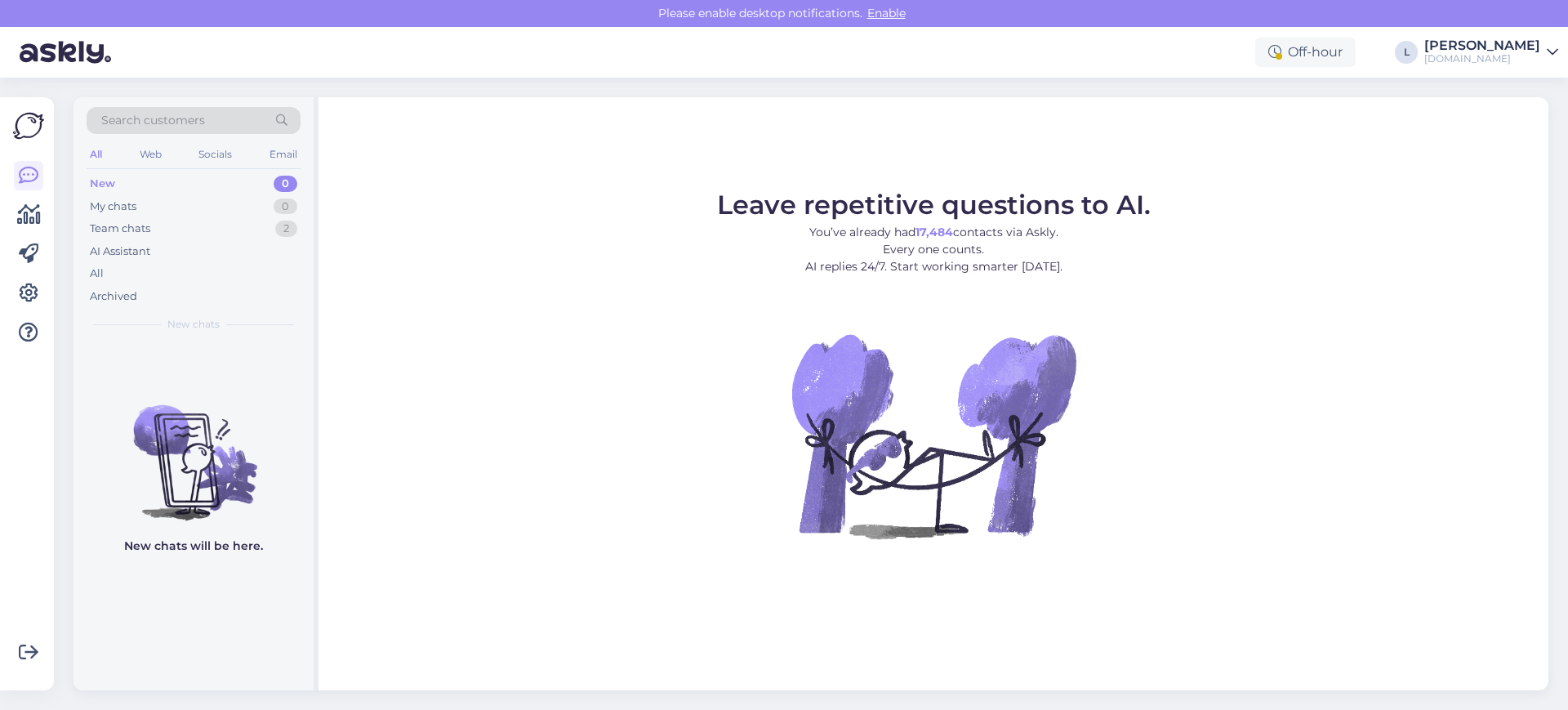
click at [1545, 53] on link "Laura Punktid.ee" at bounding box center [1491, 51] width 134 height 26
click at [1426, 158] on div "Log out" at bounding box center [1453, 166] width 212 height 30
